Goal: Information Seeking & Learning: Check status

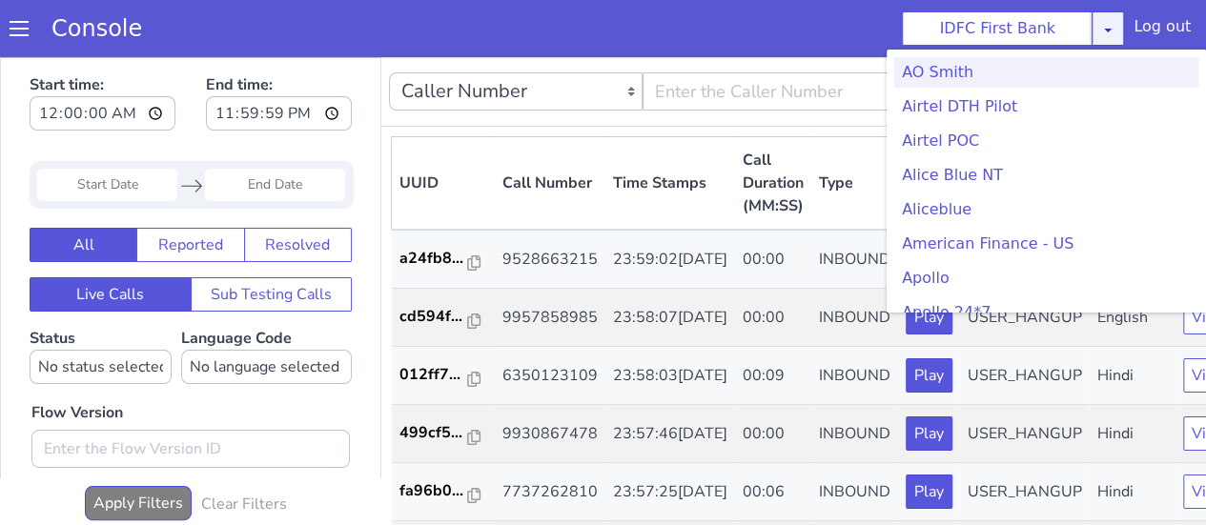
click at [1108, 30] on icon at bounding box center [1107, 29] width 15 height 15
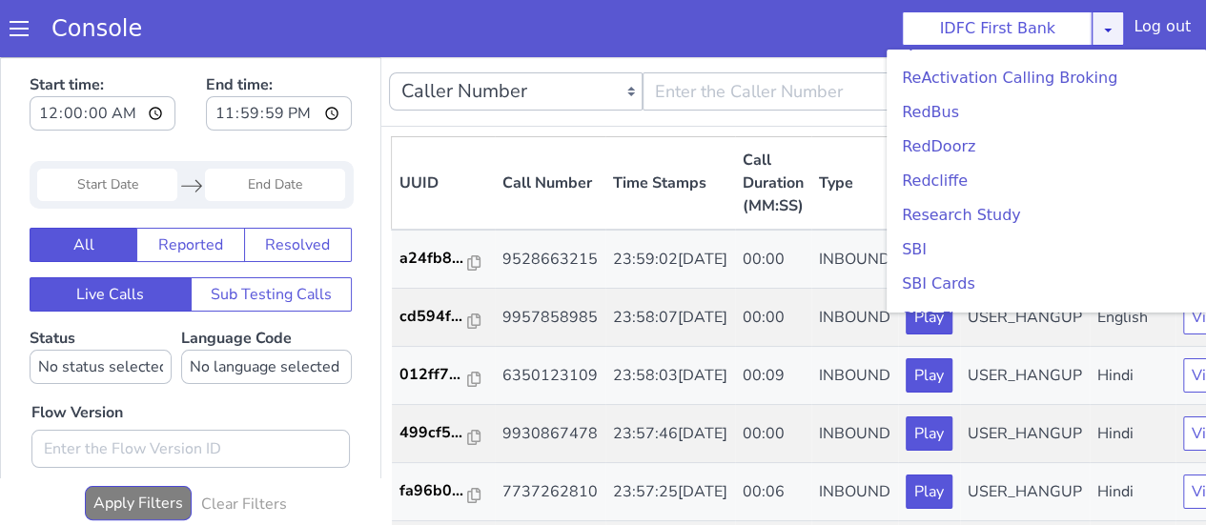
scroll to position [4100, 0]
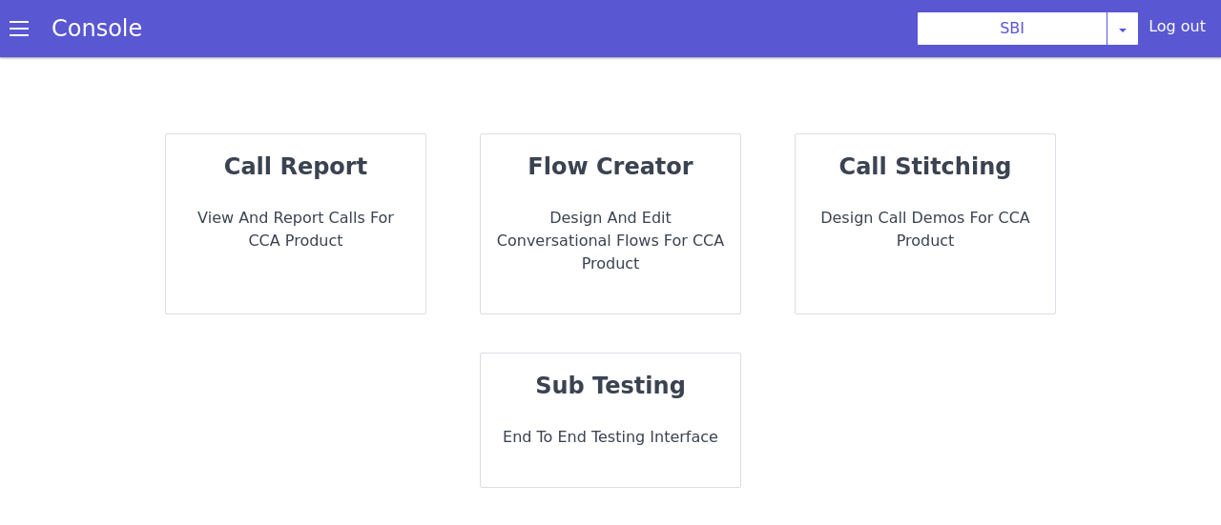
click at [357, 234] on p "View and report calls for CCA Product" at bounding box center [295, 230] width 229 height 46
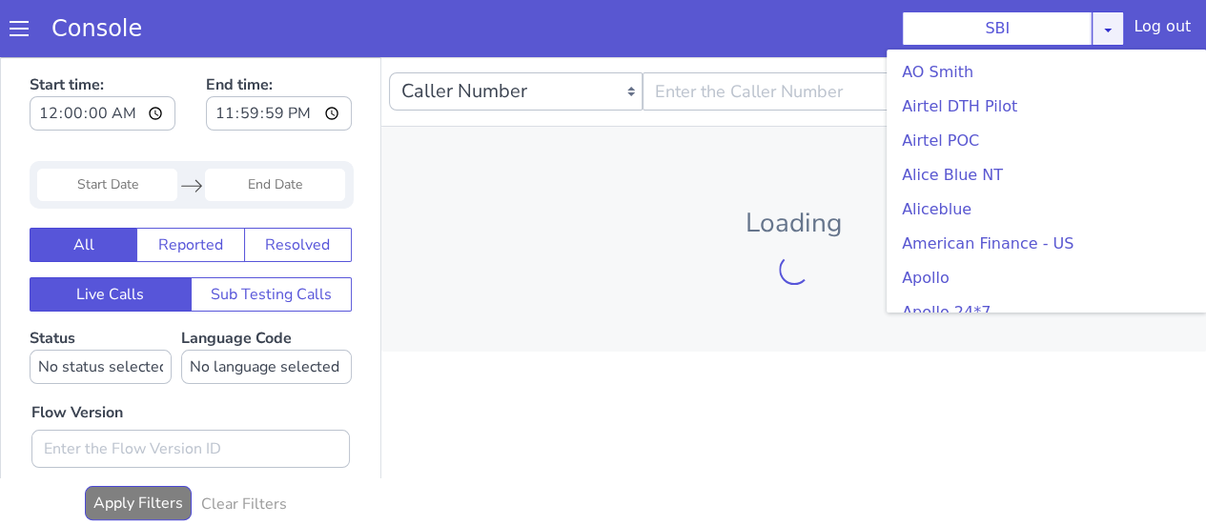
click at [1112, 34] on icon at bounding box center [1107, 29] width 15 height 15
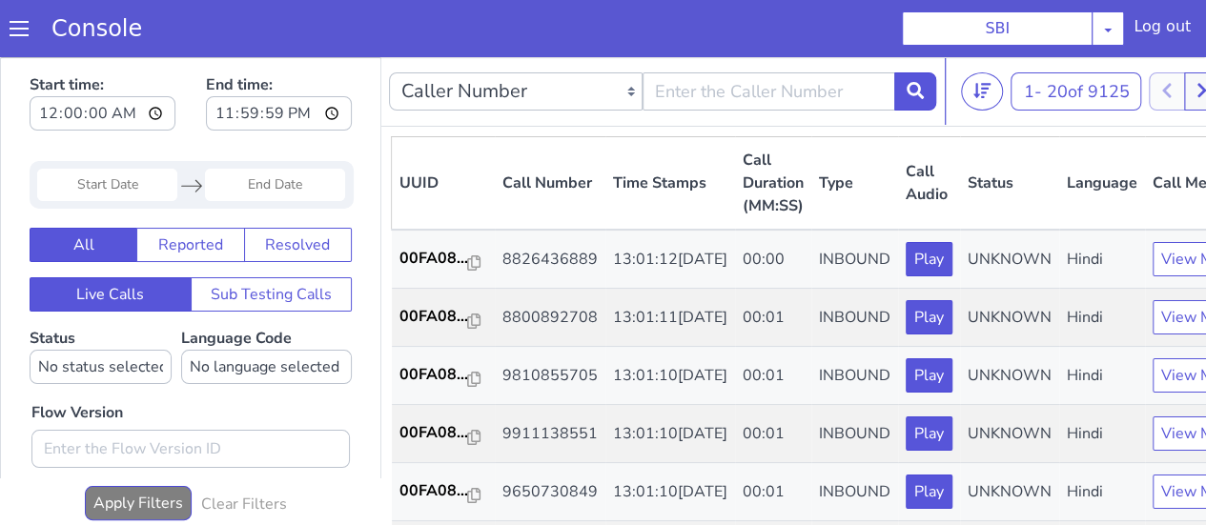
scroll to position [17, 0]
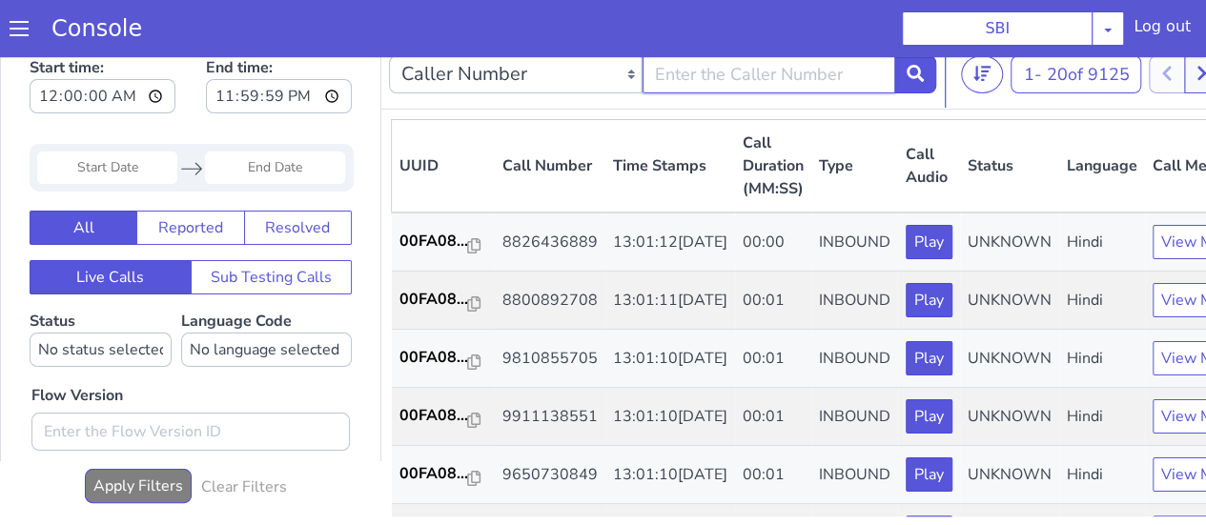
click at [817, 64] on input "text" at bounding box center [770, 74] width 254 height 38
type input "9448563588"
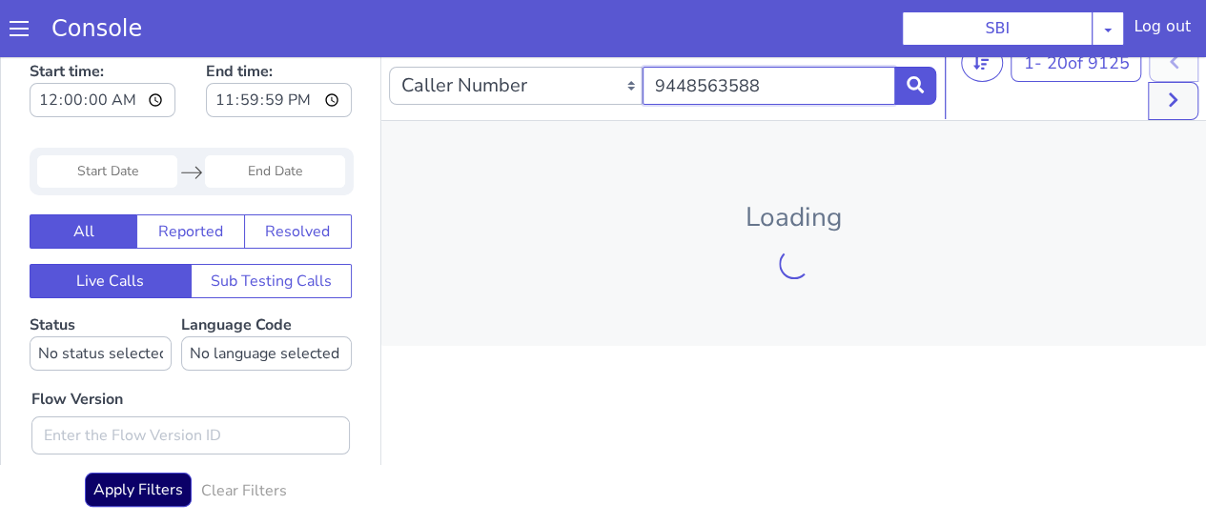
scroll to position [13, 0]
